Goal: Information Seeking & Learning: Learn about a topic

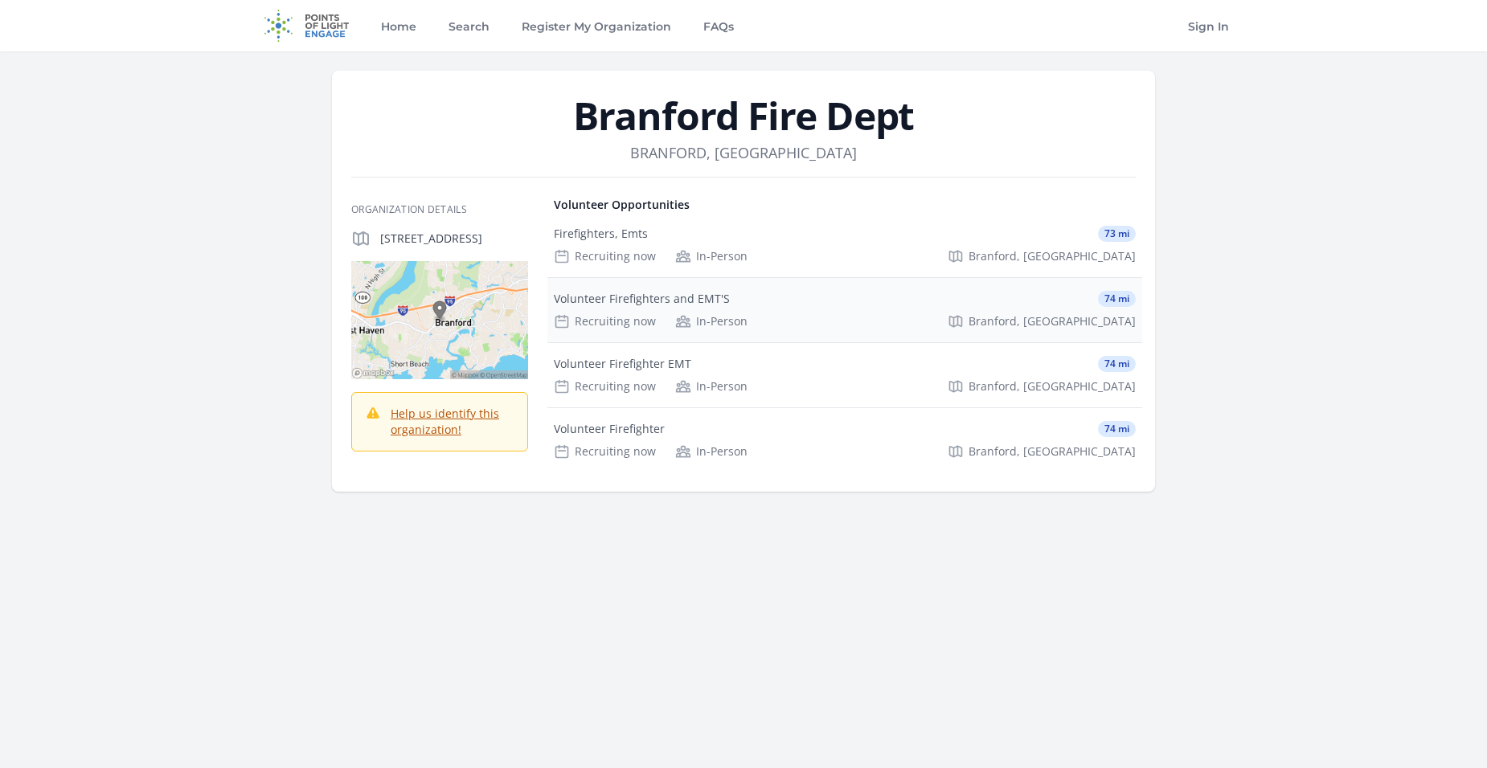
click at [800, 306] on div "Volunteer Firefighters and EMT'S 74 mi" at bounding box center [845, 299] width 582 height 16
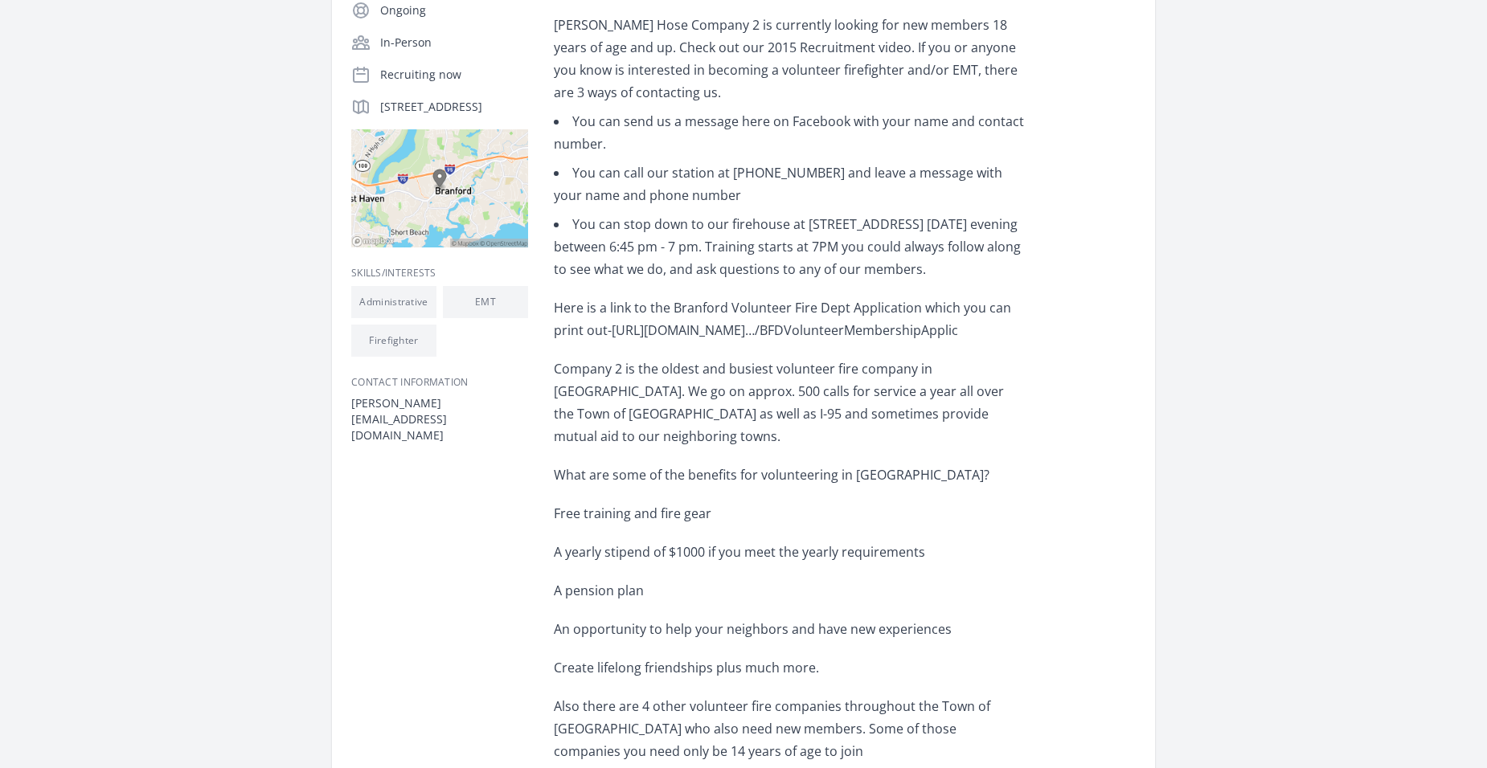
scroll to position [723, 0]
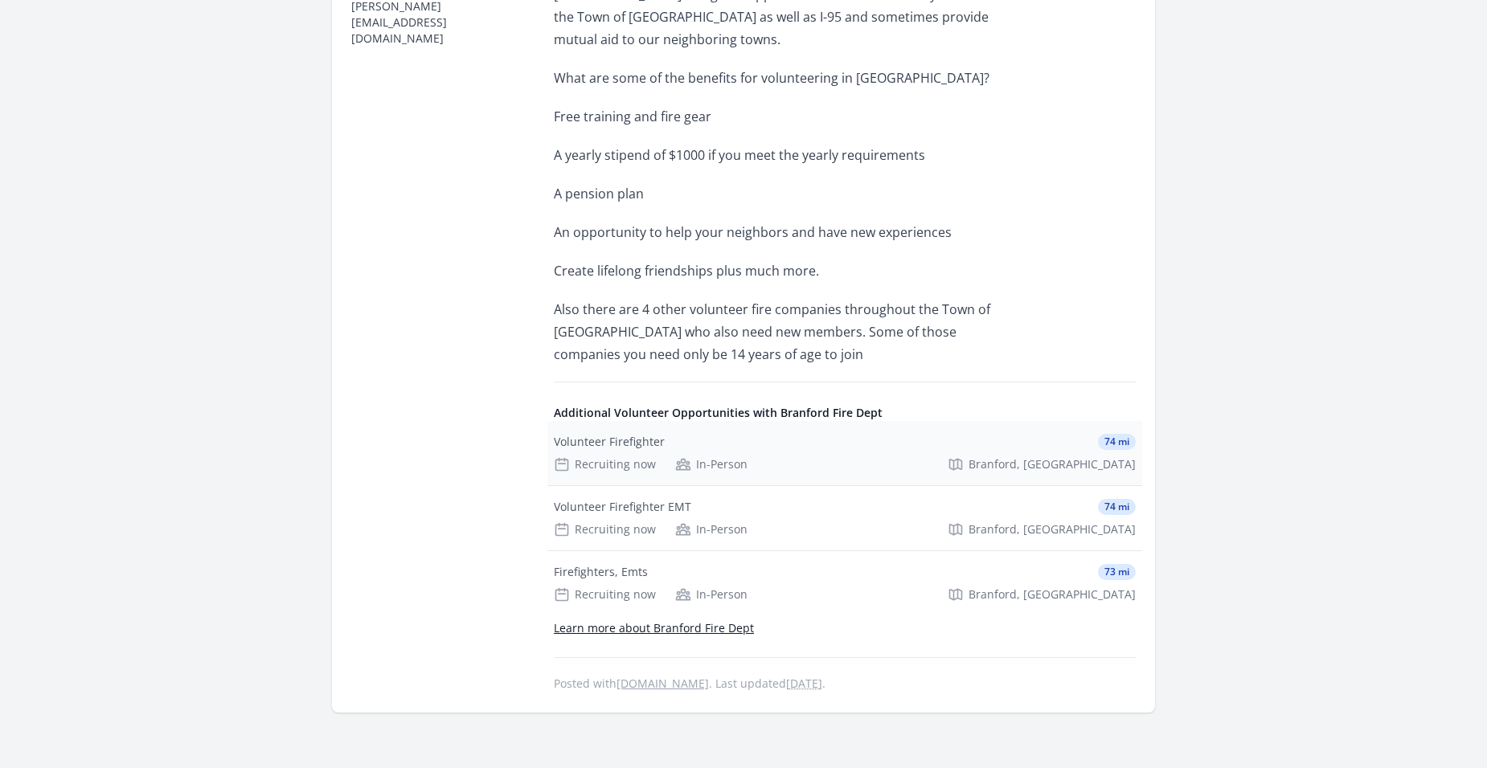
click at [796, 456] on div "Recruiting now In-Person [GEOGRAPHIC_DATA], [GEOGRAPHIC_DATA]" at bounding box center [845, 464] width 582 height 16
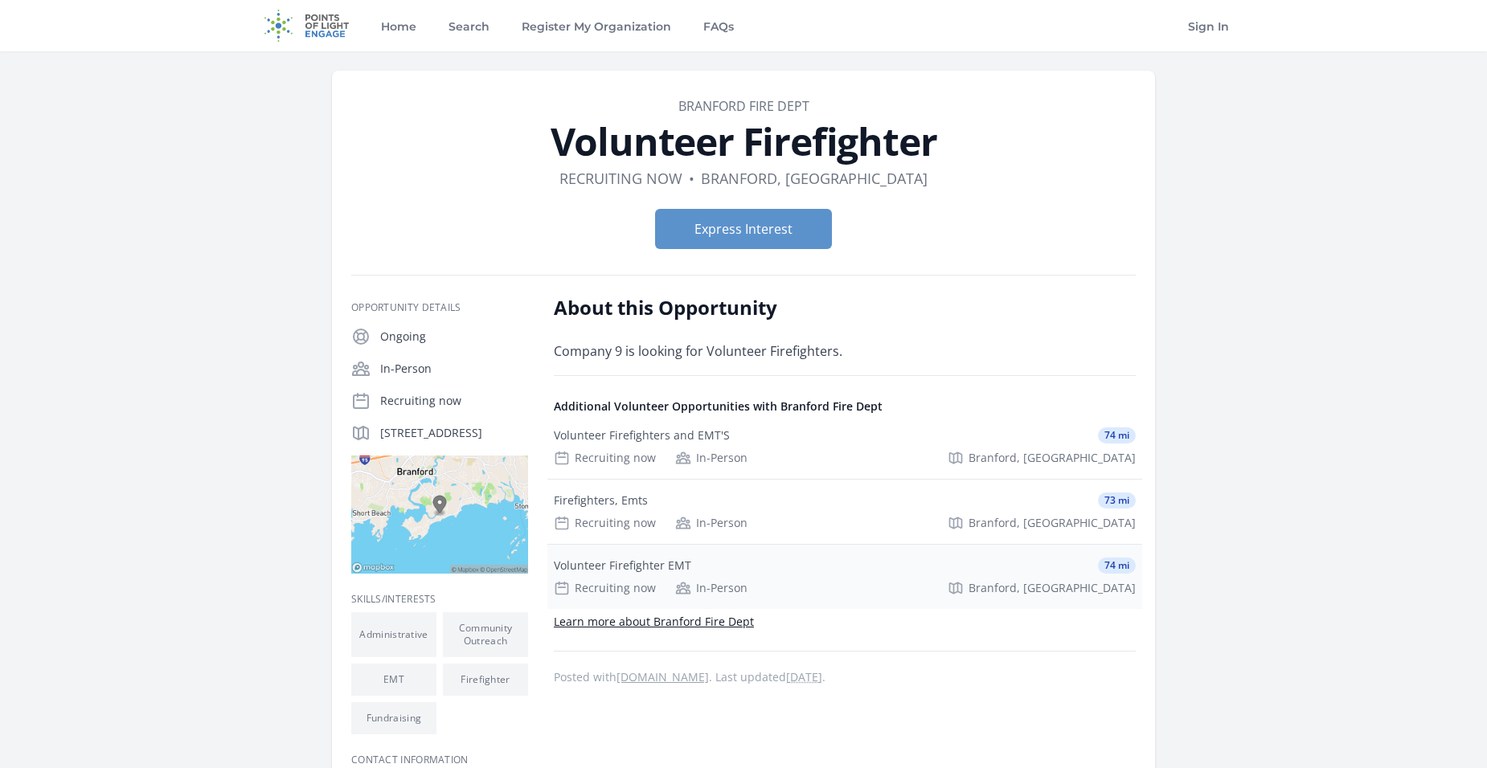
scroll to position [241, 0]
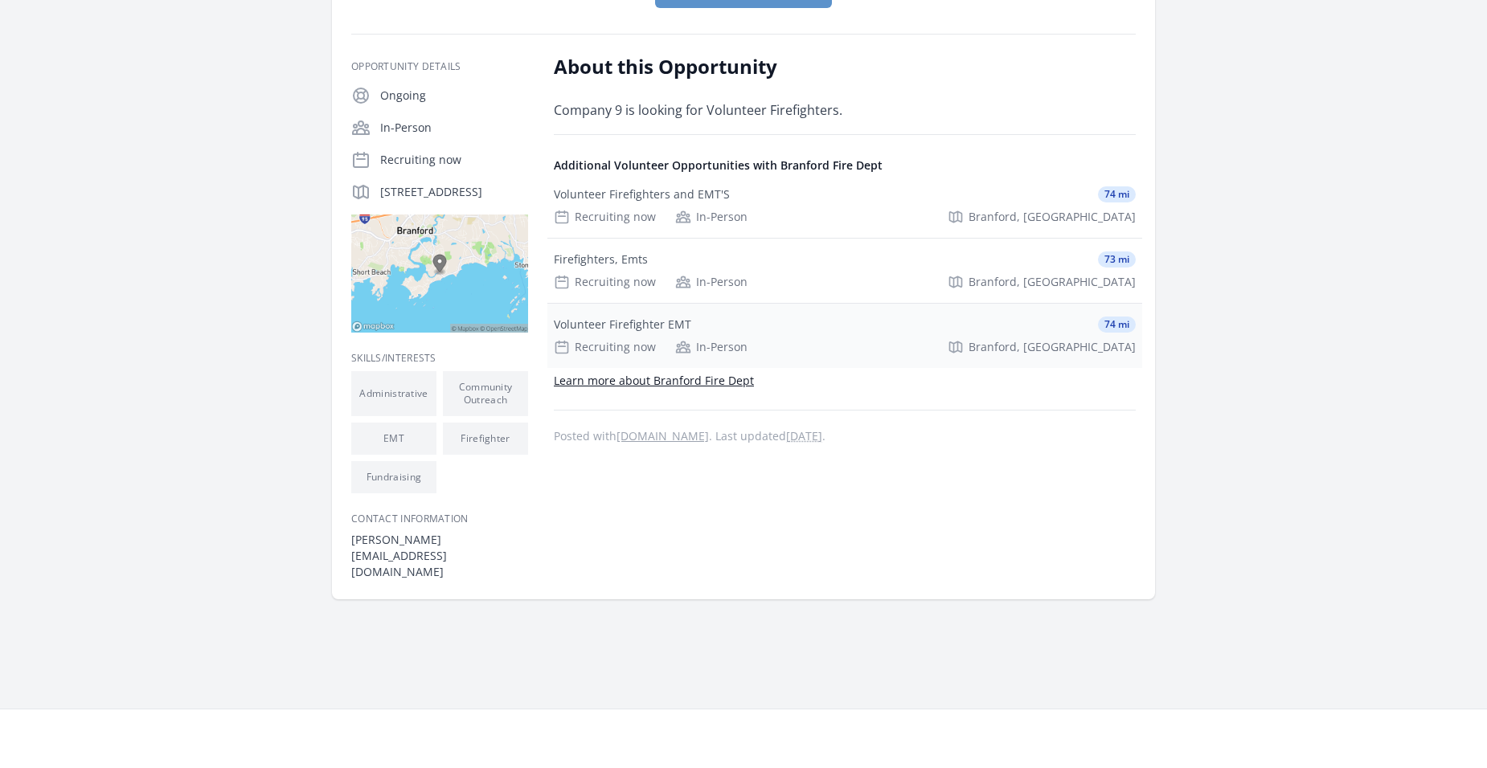
click at [822, 334] on div "Volunteer Firefighter EMT 74 mi Recruiting now In-Person Branford, CT" at bounding box center [844, 336] width 595 height 64
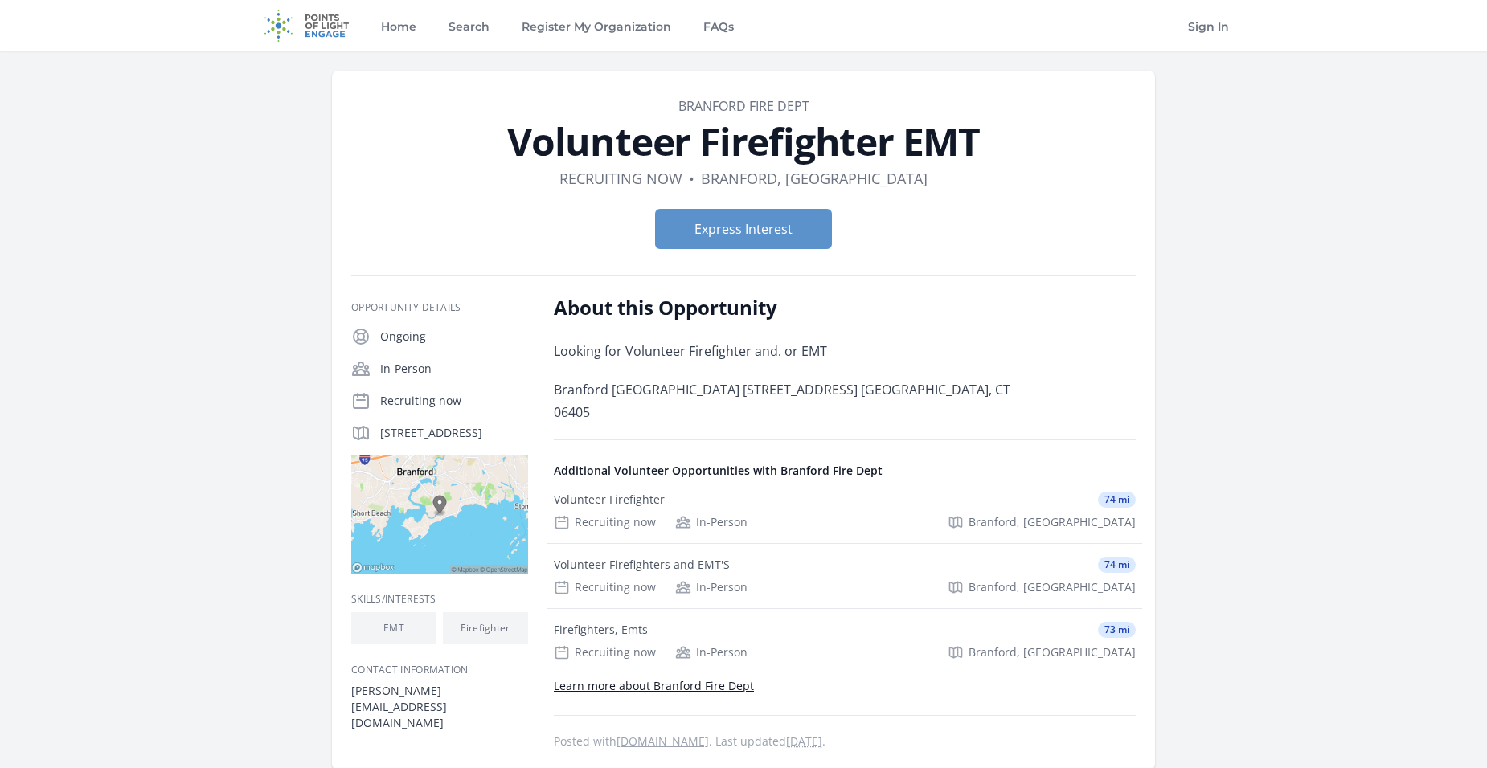
drag, startPoint x: 965, startPoint y: 385, endPoint x: 758, endPoint y: 387, distance: 207.4
click at [758, 387] on p "Branford Fire Department Station 9 6 Linden Ave. Branford, CT 06405" at bounding box center [789, 401] width 470 height 45
